Goal: Task Accomplishment & Management: Use online tool/utility

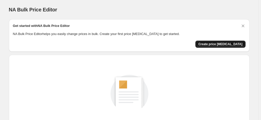
click at [222, 46] on span "Create price [MEDICAL_DATA]" at bounding box center [220, 44] width 44 height 4
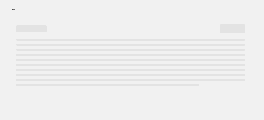
select select "percentage"
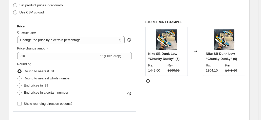
scroll to position [86, 0]
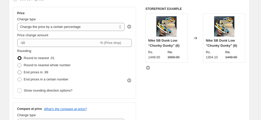
click at [21, 72] on span at bounding box center [19, 72] width 4 height 4
click at [18, 70] on input "End prices in .99" at bounding box center [17, 70] width 0 height 0
radio input "true"
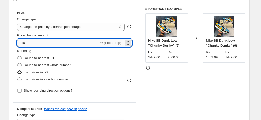
click at [47, 43] on input "-10" at bounding box center [58, 43] width 82 height 8
type input "-1"
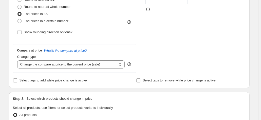
scroll to position [147, 0]
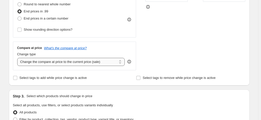
type input "0"
click at [90, 60] on select "Change the compare at price to the current price (sale) Change the compare at p…" at bounding box center [71, 62] width 108 height 8
select select "to"
click at [18, 58] on select "Change the compare at price to the current price (sale) Change the compare at p…" at bounding box center [71, 62] width 108 height 8
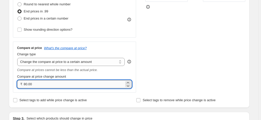
click at [59, 86] on input "80.00" at bounding box center [74, 84] width 101 height 8
type input "8"
type input "1"
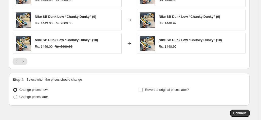
scroll to position [382, 0]
type input "1200.00"
click at [241, 112] on span "Continue" at bounding box center [239, 113] width 13 height 4
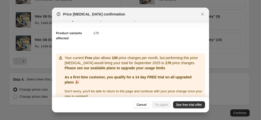
scroll to position [61, 0]
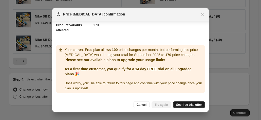
click at [185, 103] on span "See free trial offer" at bounding box center [189, 105] width 26 height 4
click at [140, 105] on span "Cancel" at bounding box center [142, 105] width 10 height 4
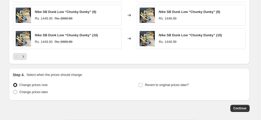
scroll to position [393, 0]
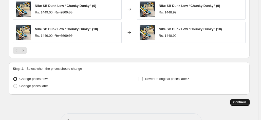
click at [236, 101] on span "Continue" at bounding box center [239, 102] width 13 height 4
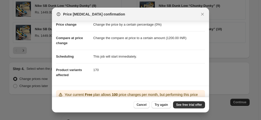
scroll to position [0, 0]
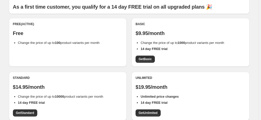
scroll to position [37, 0]
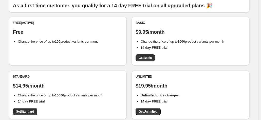
click at [83, 44] on div "Free (Active) Free Change the price of up to 100 product variants per month" at bounding box center [68, 41] width 118 height 49
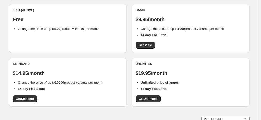
scroll to position [45, 0]
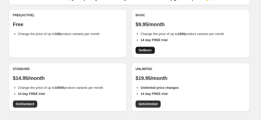
click at [149, 50] on span "Get Basic" at bounding box center [145, 50] width 13 height 4
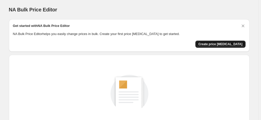
click at [217, 43] on span "Create price [MEDICAL_DATA]" at bounding box center [220, 44] width 44 height 4
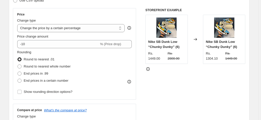
scroll to position [85, 0]
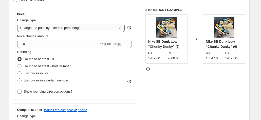
click at [97, 24] on select "Change the price to a certain amount Change the price by a certain amount Chang…" at bounding box center [71, 28] width 108 height 8
click at [18, 24] on select "Change the price to a certain amount Change the price by a certain amount Chang…" at bounding box center [71, 28] width 108 height 8
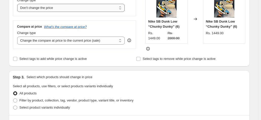
scroll to position [103, 0]
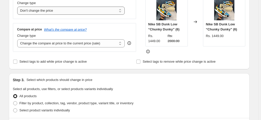
click at [71, 10] on select "Change the price to a certain amount Change the price by a certain amount Chang…" at bounding box center [71, 11] width 108 height 8
select select "to"
click at [18, 7] on select "Change the price to a certain amount Change the price by a certain amount Chang…" at bounding box center [71, 11] width 108 height 8
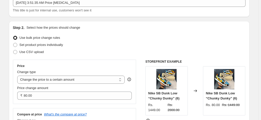
scroll to position [31, 0]
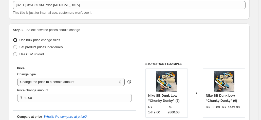
click at [64, 81] on select "Change the price to a certain amount Change the price by a certain amount Chang…" at bounding box center [71, 82] width 108 height 8
click at [56, 102] on div "Price Change type Change the price to a certain amount Change the price by a ce…" at bounding box center [74, 84] width 123 height 44
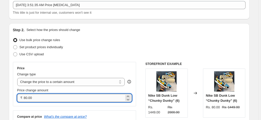
click at [50, 99] on input "80.00" at bounding box center [74, 98] width 101 height 8
type input "8"
type input "-0"
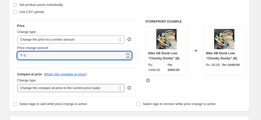
scroll to position [73, 0]
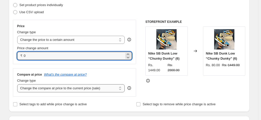
type input "0.00"
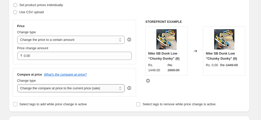
click at [64, 86] on select "Change the compare at price to the current price (sale) Change the compare at p…" at bounding box center [71, 88] width 108 height 8
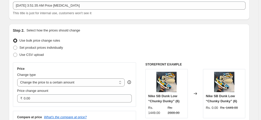
scroll to position [33, 0]
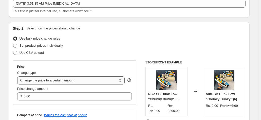
click at [55, 80] on select "Change the price to a certain amount Change the price by a certain amount Chang…" at bounding box center [71, 80] width 108 height 8
select select "by"
click at [18, 76] on select "Change the price to a certain amount Change the price by a certain amount Chang…" at bounding box center [71, 80] width 108 height 8
type input "-10.00"
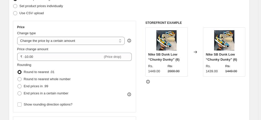
scroll to position [90, 0]
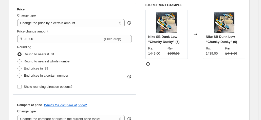
click at [131, 76] on icon at bounding box center [129, 76] width 5 height 5
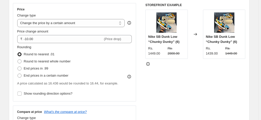
click at [131, 76] on icon at bounding box center [129, 76] width 5 height 5
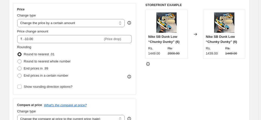
click at [131, 76] on icon at bounding box center [129, 76] width 5 height 5
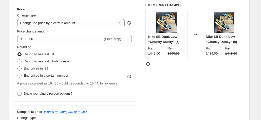
click at [21, 68] on span at bounding box center [19, 68] width 4 height 4
click at [18, 67] on input "End prices in .99" at bounding box center [17, 66] width 0 height 0
radio input "true"
click at [21, 60] on span at bounding box center [19, 61] width 4 height 4
click at [18, 60] on input "Round to nearest whole number" at bounding box center [17, 59] width 0 height 0
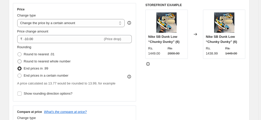
radio input "true"
click at [22, 54] on span at bounding box center [19, 54] width 4 height 4
click at [18, 52] on input "Round to nearest .01" at bounding box center [17, 52] width 0 height 0
radio input "true"
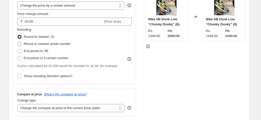
scroll to position [108, 0]
click at [21, 75] on input "Show rounding direction options?" at bounding box center [19, 76] width 4 height 4
checkbox input "true"
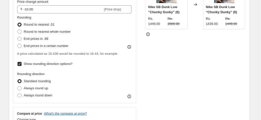
scroll to position [120, 0]
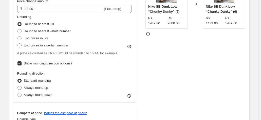
click at [21, 86] on span at bounding box center [19, 88] width 4 height 4
click at [18, 86] on input "Always round up" at bounding box center [17, 86] width 0 height 0
radio input "true"
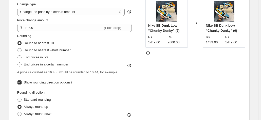
scroll to position [101, 0]
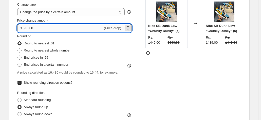
click at [40, 28] on input "-10.00" at bounding box center [63, 28] width 79 height 8
type input "-1"
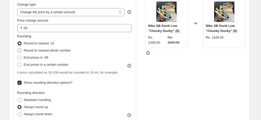
type input "0.00"
click at [20, 50] on span at bounding box center [19, 50] width 4 height 4
click at [18, 49] on input "Round to nearest whole number" at bounding box center [17, 48] width 0 height 0
radio input "true"
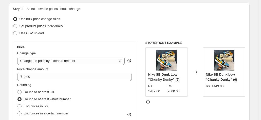
scroll to position [52, 0]
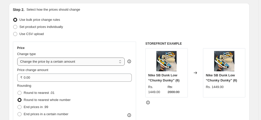
click at [66, 63] on select "Change the price to a certain amount Change the price by a certain amount Chang…" at bounding box center [71, 62] width 108 height 8
select select "percentage"
click at [18, 58] on select "Change the price to a certain amount Change the price by a certain amount Chang…" at bounding box center [71, 62] width 108 height 8
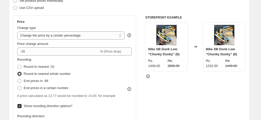
scroll to position [78, 0]
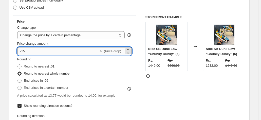
click at [65, 52] on input "-15" at bounding box center [58, 51] width 82 height 8
type input "-1"
type input "00"
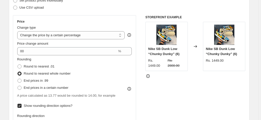
click at [96, 22] on div "Price" at bounding box center [74, 22] width 115 height 4
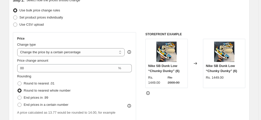
scroll to position [62, 0]
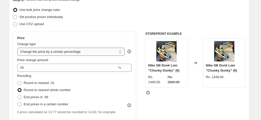
click at [73, 52] on select "Change the price to a certain amount Change the price by a certain amount Chang…" at bounding box center [71, 52] width 108 height 8
click at [18, 48] on select "Change the price to a certain amount Change the price by a certain amount Chang…" at bounding box center [71, 52] width 108 height 8
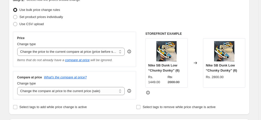
scroll to position [73, 0]
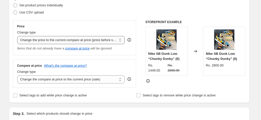
click at [78, 41] on select "Change the price to a certain amount Change the price by a certain amount Chang…" at bounding box center [71, 40] width 108 height 8
select select "bcap"
click at [18, 36] on select "Change the price to a certain amount Change the price by a certain amount Chang…" at bounding box center [71, 40] width 108 height 8
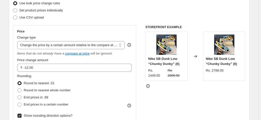
scroll to position [68, 0]
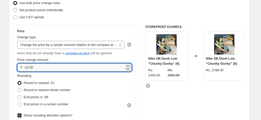
drag, startPoint x: 55, startPoint y: 68, endPoint x: 21, endPoint y: 69, distance: 33.7
click at [21, 69] on div "₹ -12.00" at bounding box center [74, 67] width 115 height 8
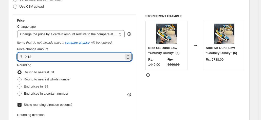
scroll to position [79, 0]
type input "-0.18"
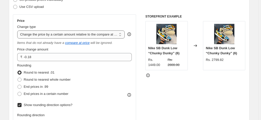
click at [87, 35] on select "Change the price to a certain amount Change the price by a certain amount Chang…" at bounding box center [71, 34] width 108 height 8
select select "ecap"
click at [18, 30] on select "Change the price to a certain amount Change the price by a certain amount Chang…" at bounding box center [71, 34] width 108 height 8
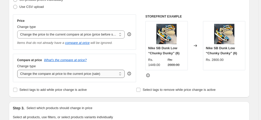
click at [85, 73] on select "Change the compare at price to the current price (sale) Change the compare at p…" at bounding box center [71, 74] width 108 height 8
select select "no_change"
click at [18, 70] on select "Change the compare at price to the current price (sale) Change the compare at p…" at bounding box center [71, 74] width 108 height 8
click at [82, 35] on select "Change the price to a certain amount Change the price by a certain amount Chang…" at bounding box center [71, 34] width 108 height 8
click at [18, 30] on select "Change the price to a certain amount Change the price by a certain amount Chang…" at bounding box center [71, 34] width 108 height 8
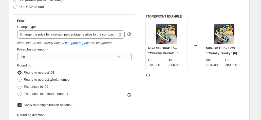
click at [197, 45] on icon at bounding box center [195, 45] width 5 height 5
click at [90, 35] on select "Change the price to a certain amount Change the price by a certain amount Chang…" at bounding box center [71, 34] width 108 height 8
select select "pc"
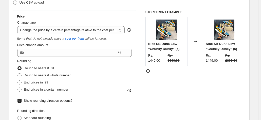
scroll to position [83, 0]
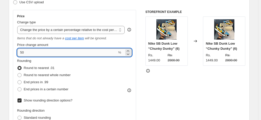
click at [68, 52] on input "50" at bounding box center [67, 52] width 100 height 8
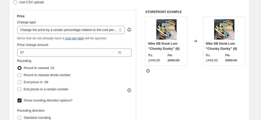
click at [92, 70] on div "Rounding Round to nearest .01 Round to nearest whole number End prices in .99 E…" at bounding box center [74, 75] width 115 height 34
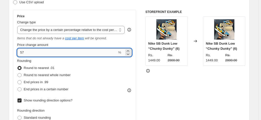
click at [79, 55] on input "57" at bounding box center [67, 52] width 100 height 8
type input "5"
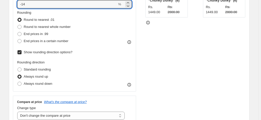
scroll to position [132, 0]
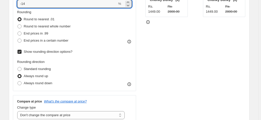
type input "-14"
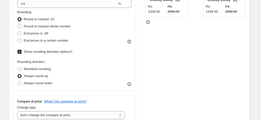
click at [21, 50] on input "Show rounding direction options?" at bounding box center [19, 52] width 4 height 4
checkbox input "false"
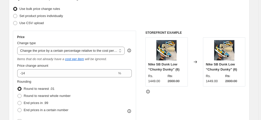
scroll to position [62, 0]
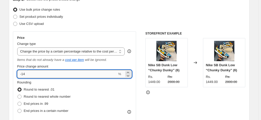
click at [50, 75] on input "-14" at bounding box center [67, 74] width 100 height 8
type input "-1"
type input "78"
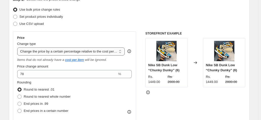
click at [88, 50] on select "Change the price to a certain amount Change the price by a certain amount Chang…" at bounding box center [71, 51] width 108 height 8
select select "ecap"
click at [18, 47] on select "Change the price to a certain amount Change the price by a certain amount Chang…" at bounding box center [71, 51] width 108 height 8
